Goal: Task Accomplishment & Management: Manage account settings

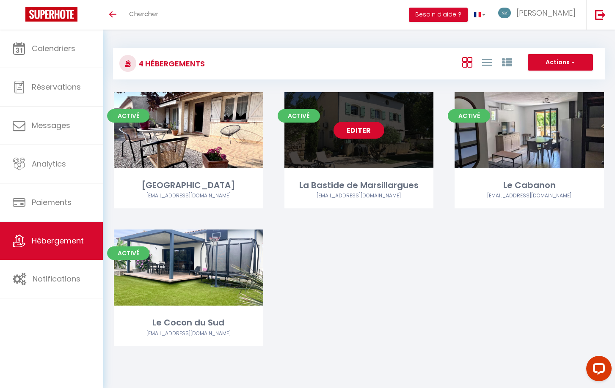
click at [358, 130] on link "Editer" at bounding box center [358, 130] width 51 height 17
select select "3"
select select "2"
select select "1"
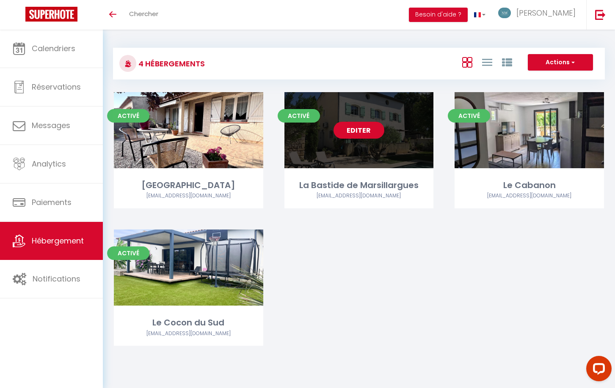
select select
select select "28"
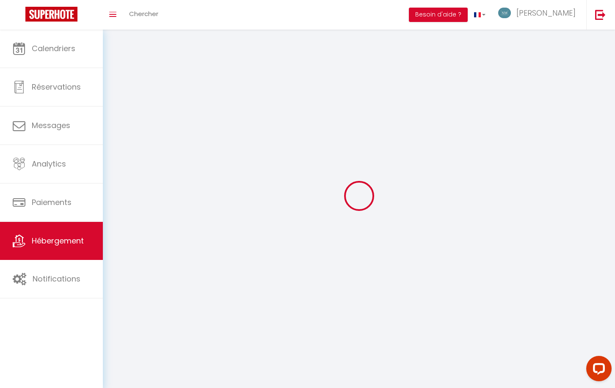
select select
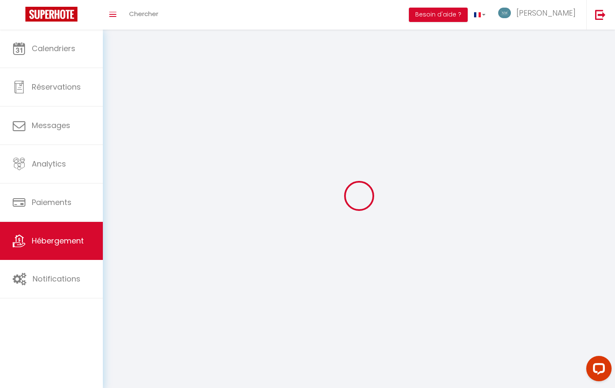
select select
checkbox input "false"
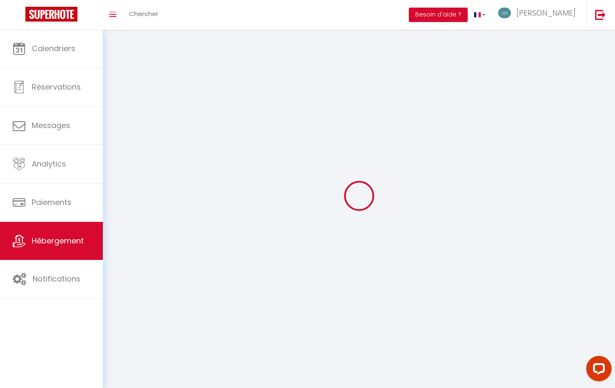
checkbox input "false"
select select
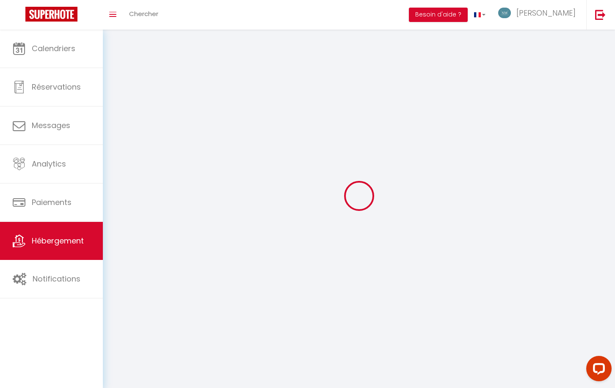
select select
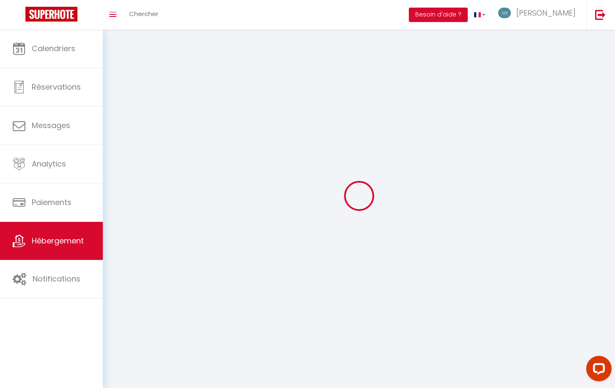
checkbox input "false"
select select
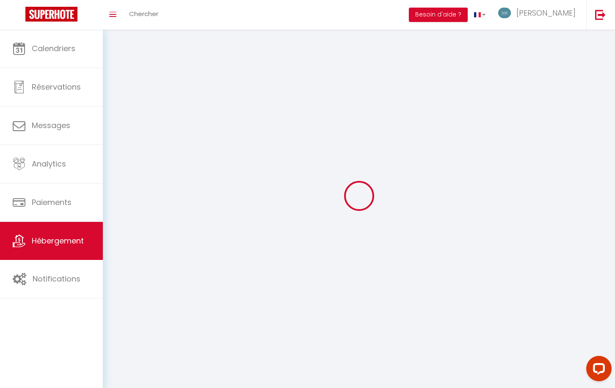
select select
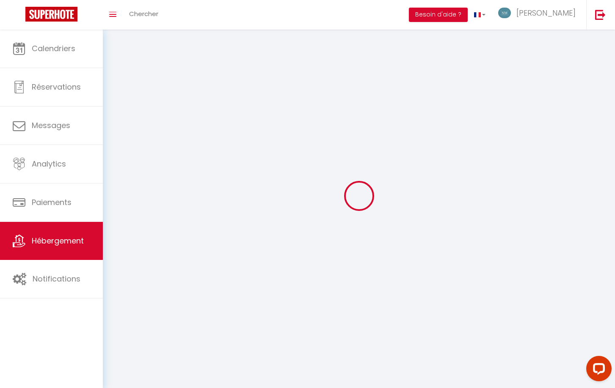
select select
checkbox input "false"
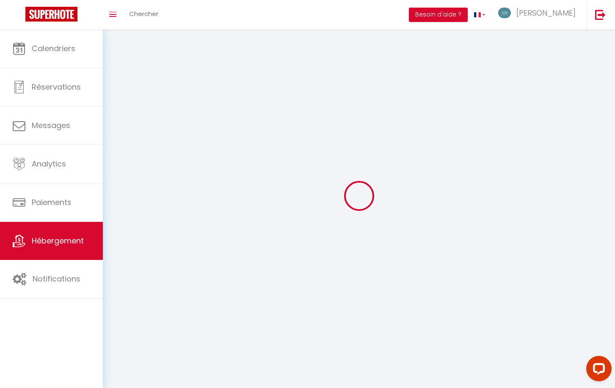
checkbox input "false"
select select
type input "La Bastide de Marsillargues"
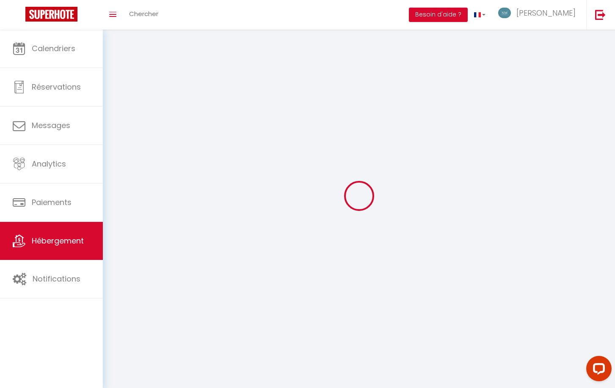
type input "[PERSON_NAME]"
type input "CANAGUIER"
type input "[STREET_ADDRESS][PERSON_NAME]"
type input "34590"
type input "MARSILLARGUES"
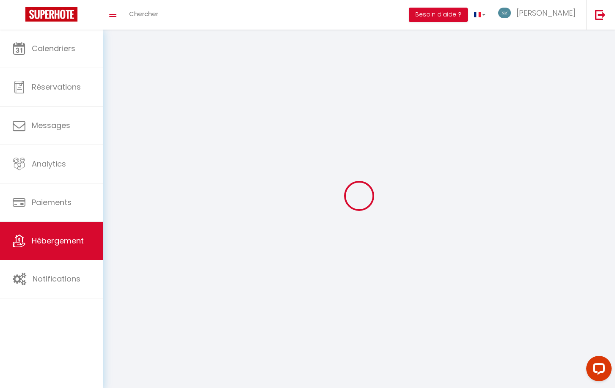
select select "houses"
select select "8"
select select "4"
type input "300"
type input "250"
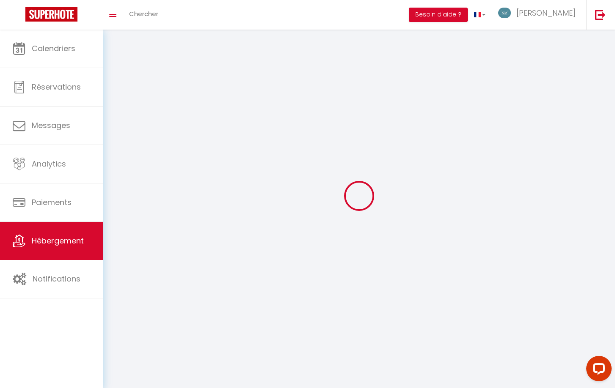
type input "6.62"
type input "2000"
select select
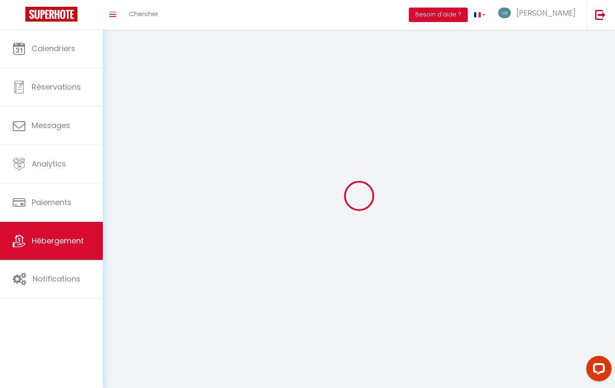
select select
type input "[STREET_ADDRESS][PERSON_NAME]"
type input "34590"
type input "Marsillargues"
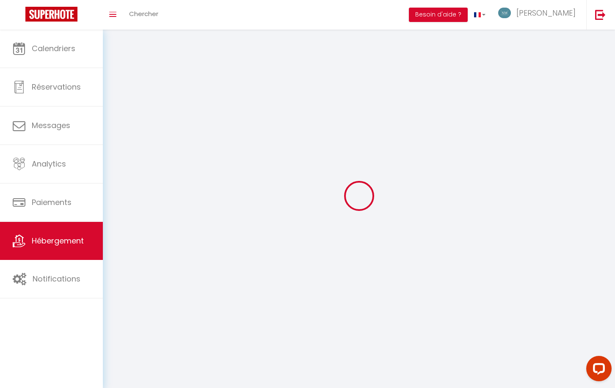
select select
type input "[EMAIL_ADDRESS][DOMAIN_NAME]"
select select "15237"
checkbox input "false"
checkbox input "true"
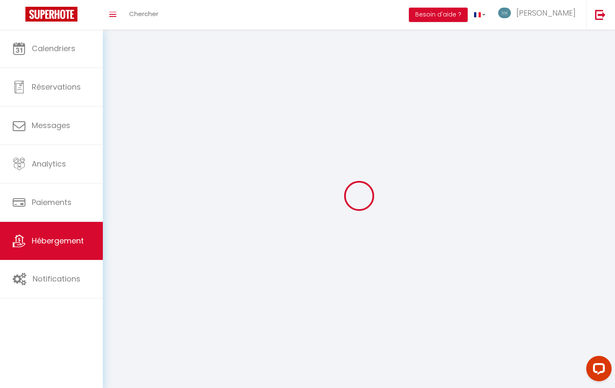
checkbox input "true"
checkbox input "false"
type input "0"
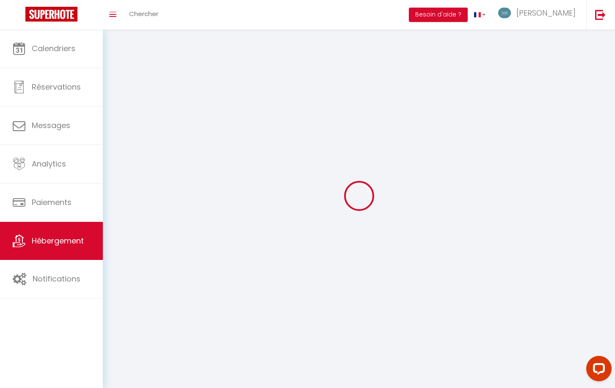
type input "0"
checkbox input "false"
checkbox input "true"
checkbox input "false"
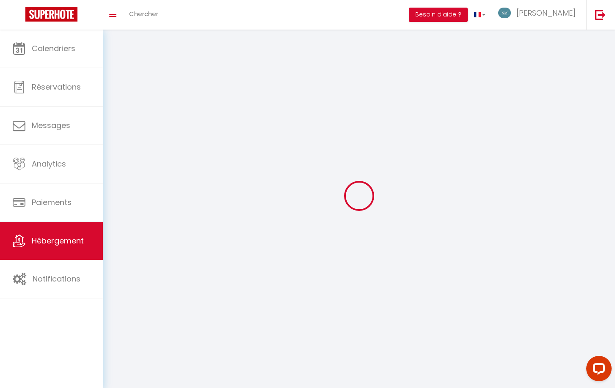
checkbox input "false"
checkbox input "true"
checkbox input "false"
select select "16:00"
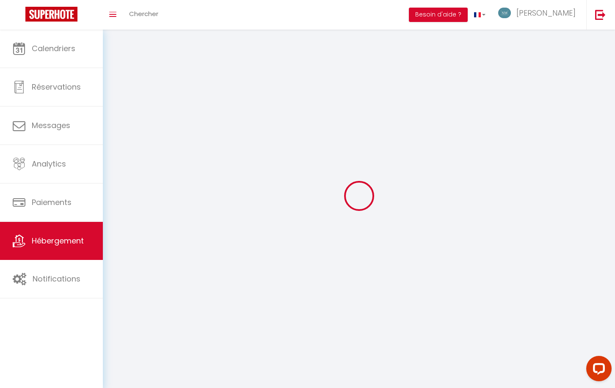
select select
select select "10:00"
select select "30"
select select "120"
select select "1"
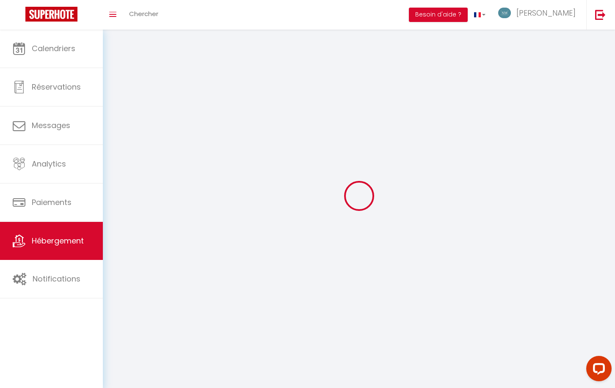
select select "42164"
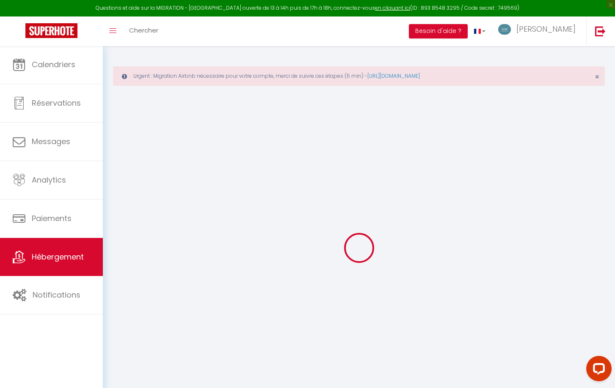
select select
checkbox input "false"
checkbox input "true"
checkbox input "false"
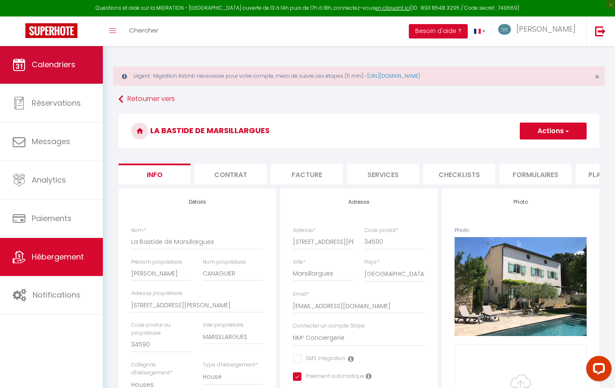
click at [71, 59] on link "Calendriers" at bounding box center [51, 65] width 103 height 38
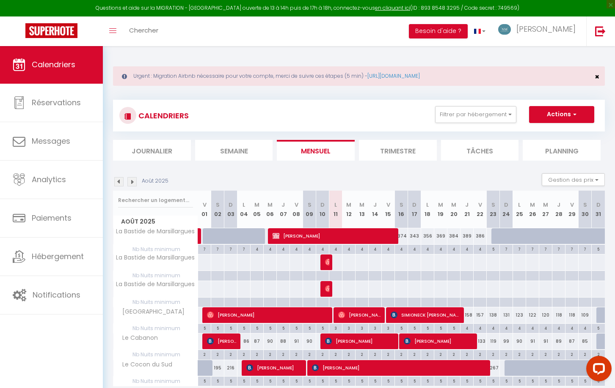
click at [598, 78] on span "×" at bounding box center [596, 76] width 5 height 11
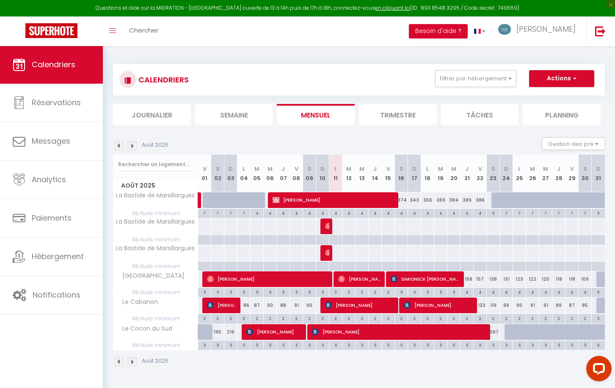
click at [588, 77] on button "Actions" at bounding box center [561, 78] width 65 height 17
click at [402, 199] on div "374" at bounding box center [401, 200] width 13 height 16
type input "374"
type input "[PERSON_NAME][DATE]"
type input "Dim 17 Août 2025"
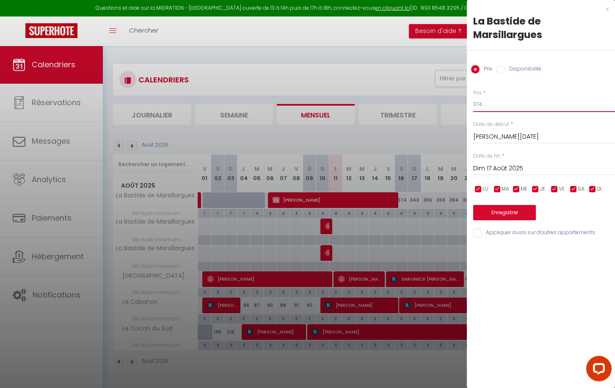
click at [483, 102] on input "374" at bounding box center [544, 104] width 142 height 15
type input "350"
click at [486, 212] on button "Enregistrer" at bounding box center [504, 212] width 63 height 15
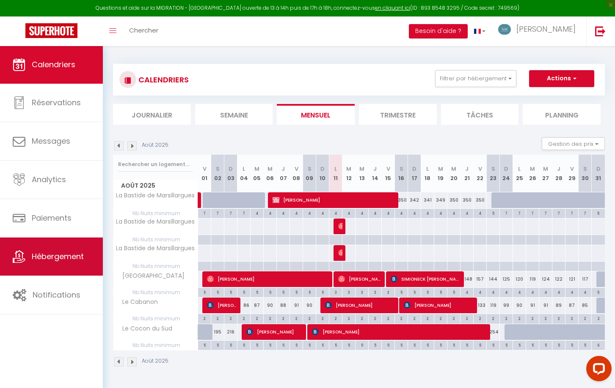
click at [63, 263] on link "Hébergement" at bounding box center [51, 257] width 103 height 38
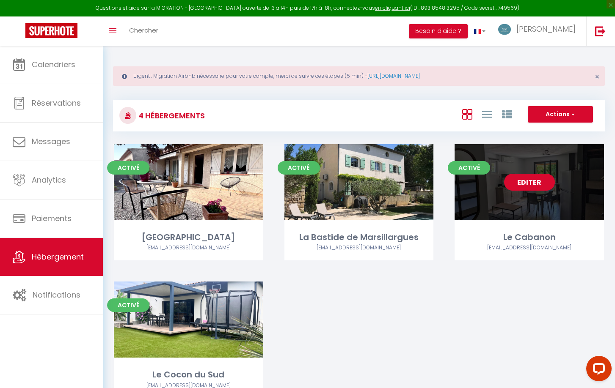
click at [522, 179] on link "Editer" at bounding box center [529, 182] width 51 height 17
select select "3"
select select "2"
select select "1"
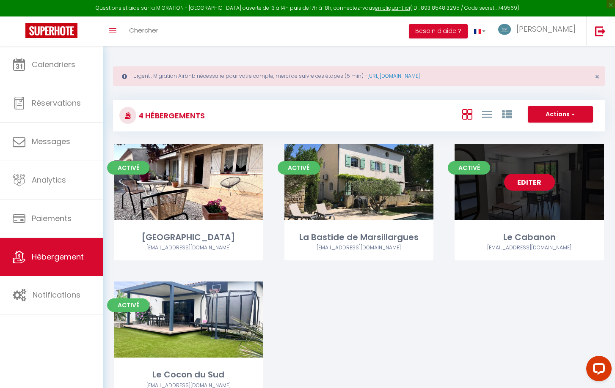
select select
select select "28"
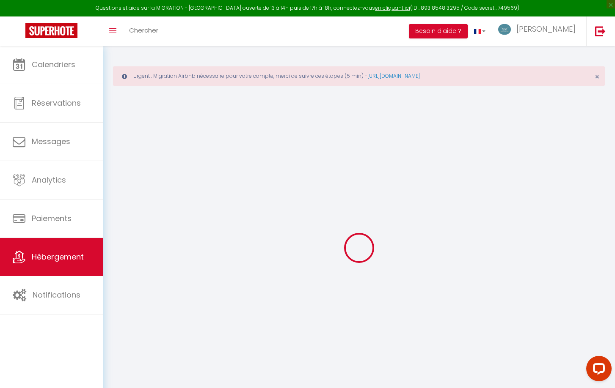
select select
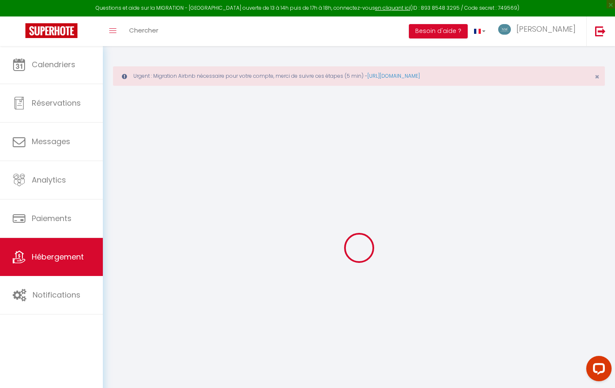
select select
checkbox input "false"
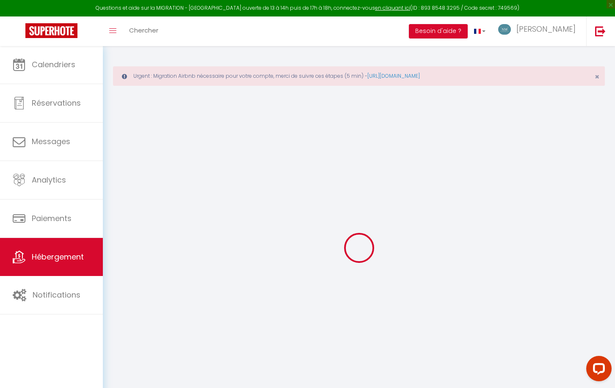
select select
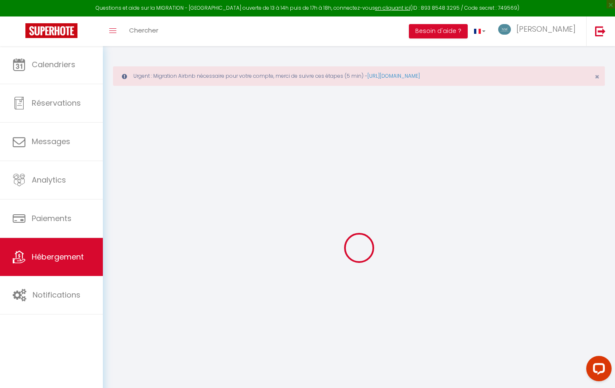
select select
checkbox input "false"
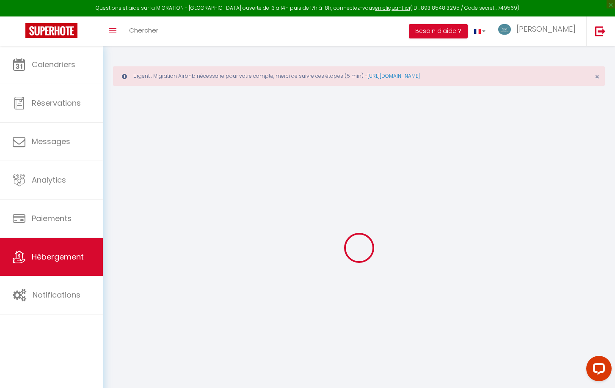
checkbox input "false"
select select
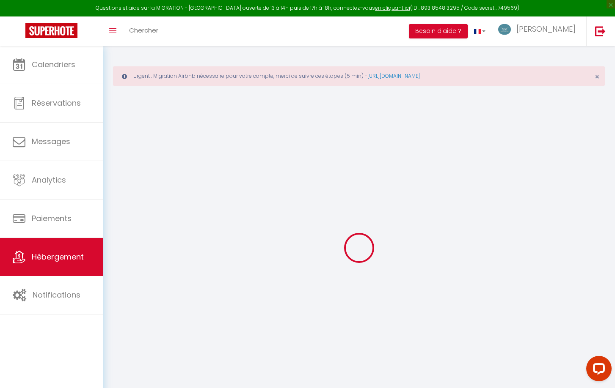
select select
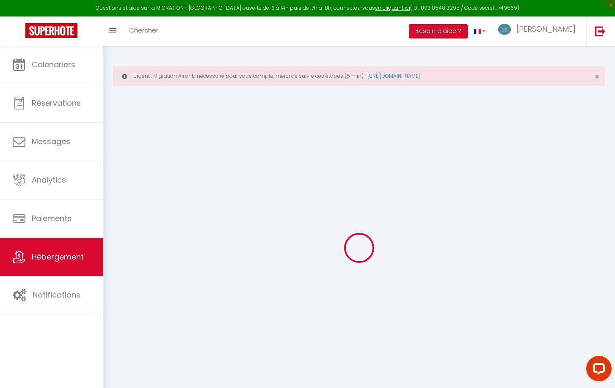
checkbox input "false"
select select
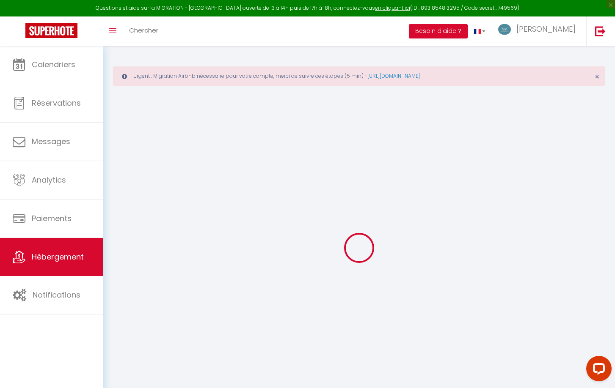
select select
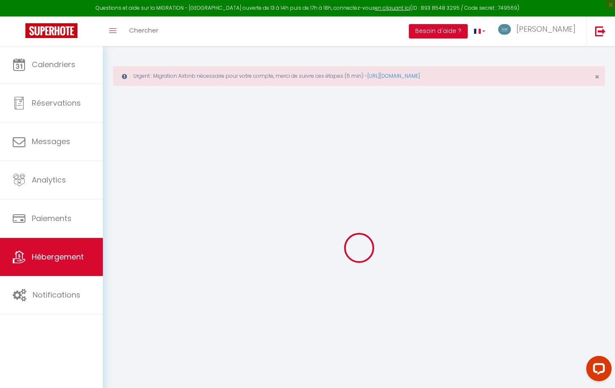
select select
checkbox input "false"
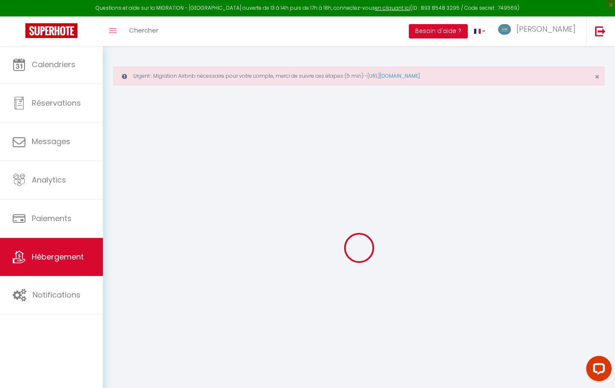
checkbox input "false"
select select
type input "Le Cabanon"
type input "Bastien"
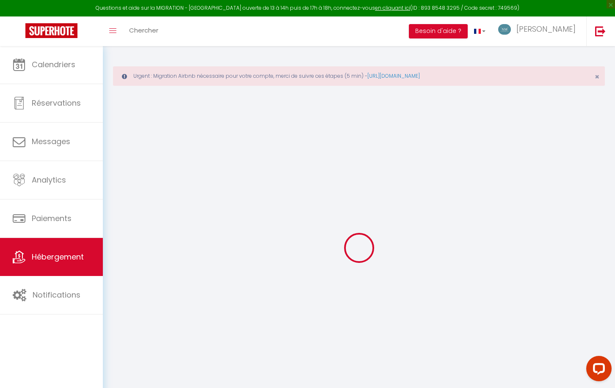
type input "ROUGER"
type input "[STREET_ADDRESS]"
type input "30260"
type input "CARNAS"
select select "2"
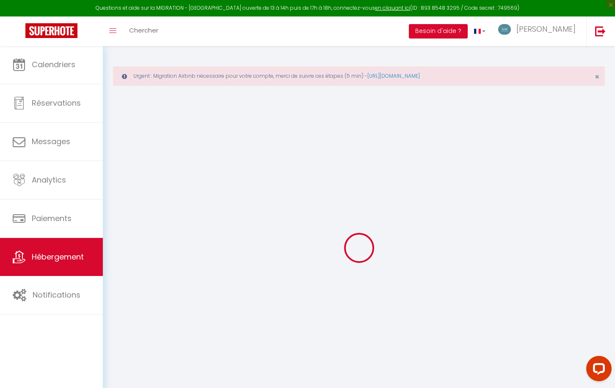
type input "60"
type input "10"
type input "59"
type input "2.53"
type input "200"
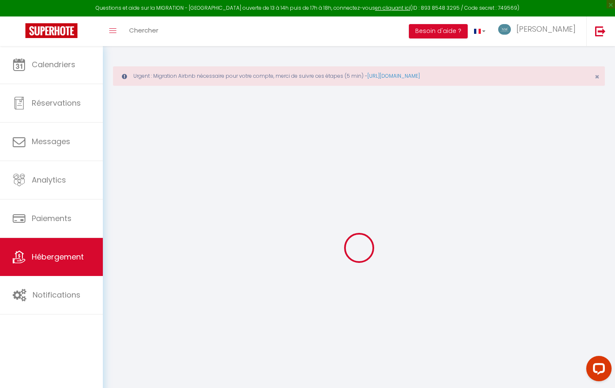
select select
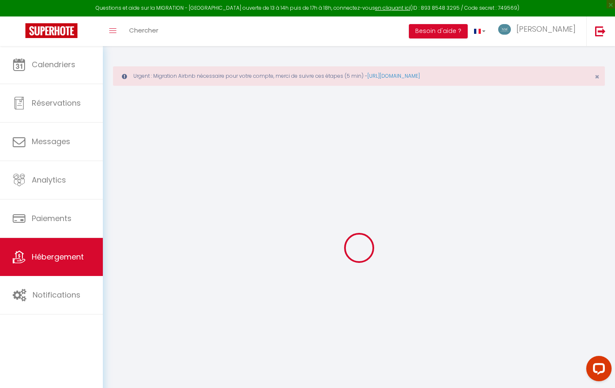
type input "[STREET_ADDRESS]"
type input "30260"
type input "Quissac"
type input "[EMAIL_ADDRESS][DOMAIN_NAME]"
select select
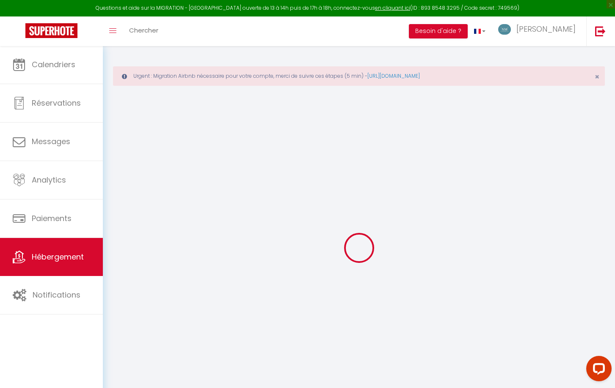
checkbox input "false"
checkbox input "true"
type input "0"
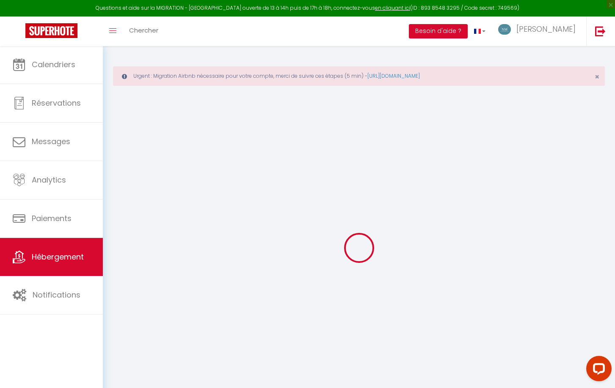
type input "0"
select select
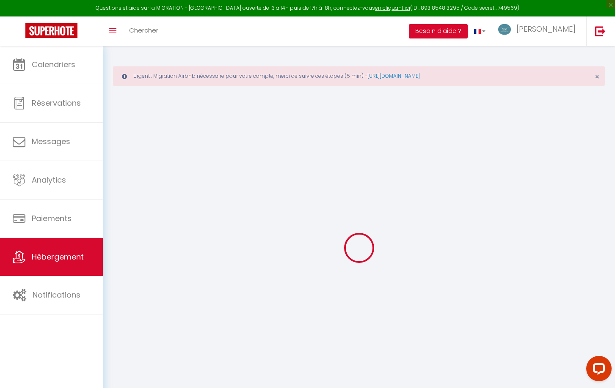
select select
checkbox input "false"
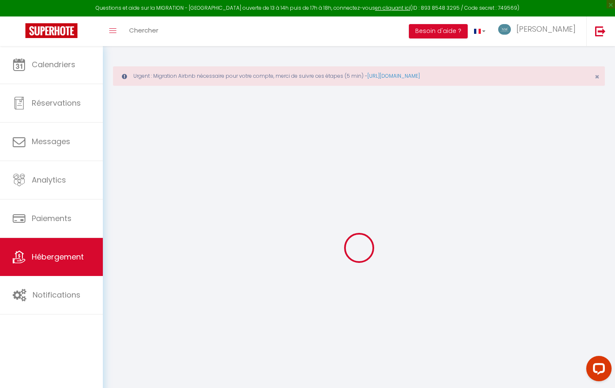
checkbox input "true"
select select "42164"
select select
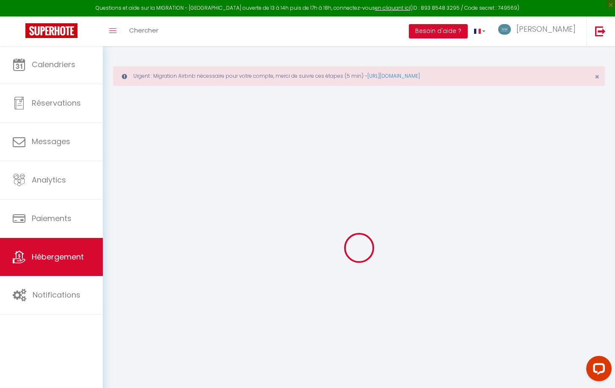
select select
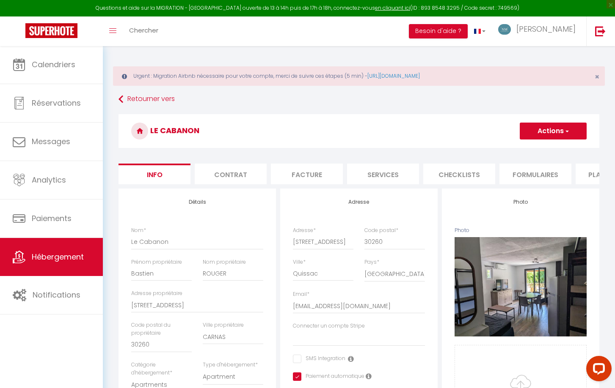
click at [384, 167] on li "Services" at bounding box center [383, 174] width 72 height 21
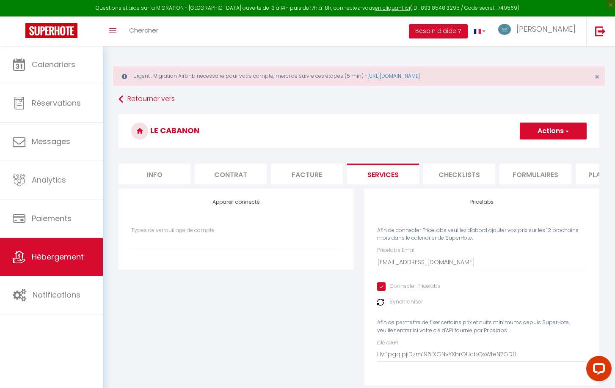
click at [462, 174] on li "Checklists" at bounding box center [459, 174] width 72 height 21
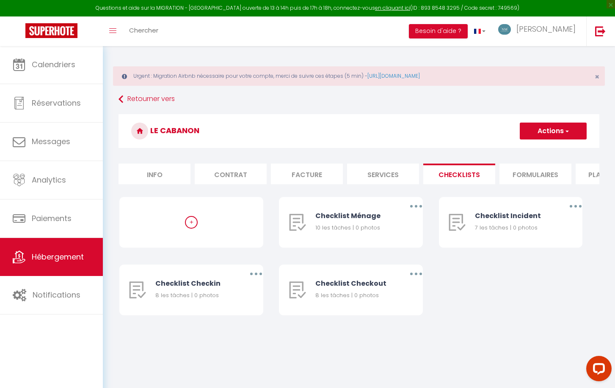
click at [524, 171] on li "Formulaires" at bounding box center [535, 174] width 72 height 21
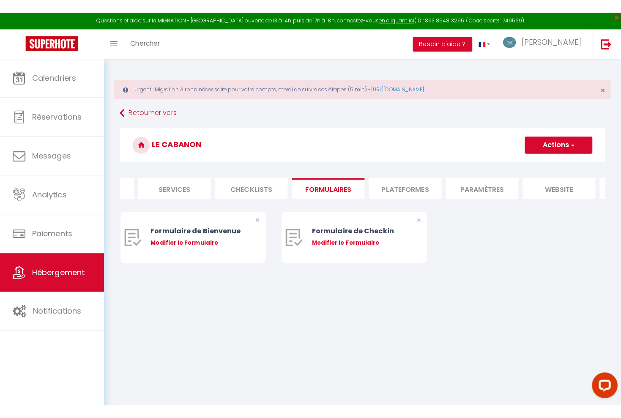
scroll to position [0, 238]
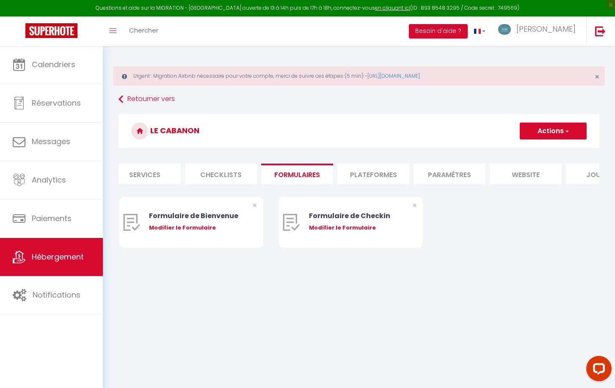
click at [384, 177] on li "Plateformes" at bounding box center [373, 174] width 72 height 21
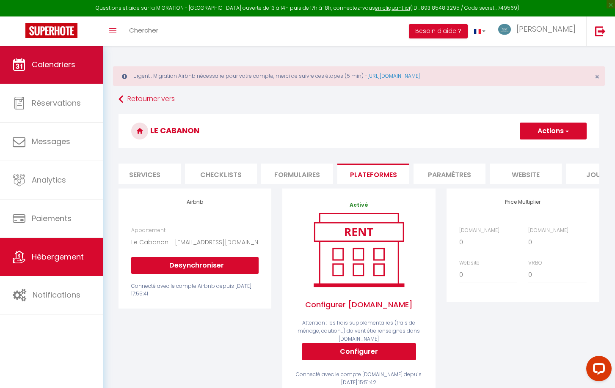
click at [80, 73] on link "Calendriers" at bounding box center [51, 65] width 103 height 38
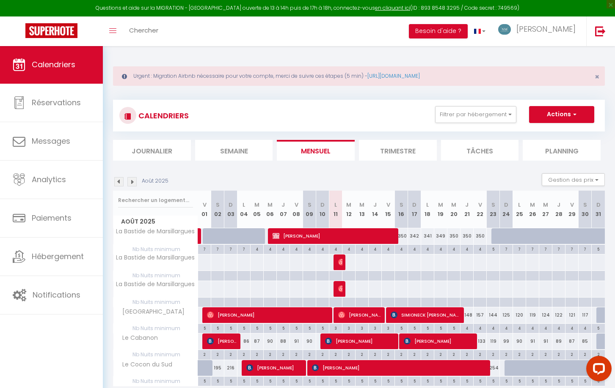
click at [470, 316] on div "148" at bounding box center [466, 315] width 13 height 16
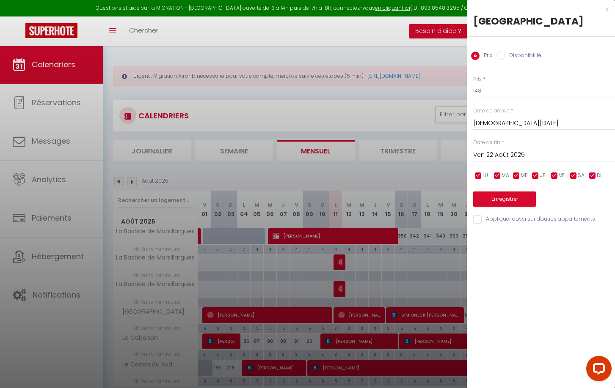
click at [503, 194] on button "Enregistrer" at bounding box center [504, 199] width 63 height 15
